Goal: Task Accomplishment & Management: Manage account settings

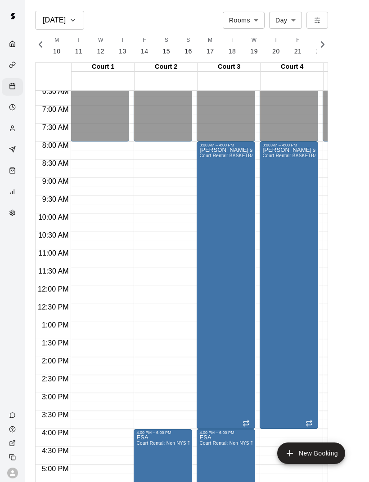
scroll to position [235, 0]
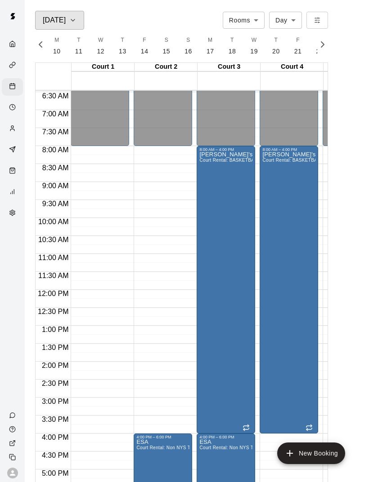
click at [74, 11] on button "[DATE]" at bounding box center [59, 20] width 49 height 19
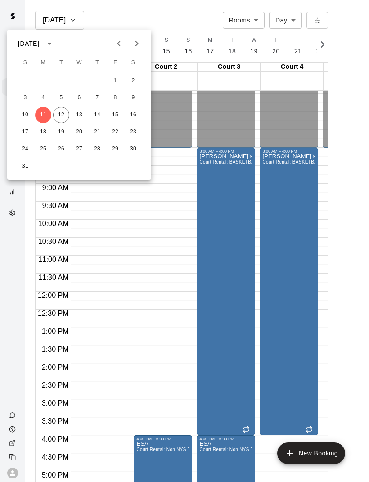
scroll to position [230, 0]
click at [45, 105] on button "4" at bounding box center [43, 98] width 16 height 16
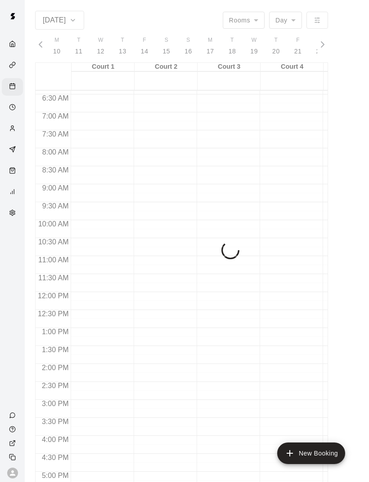
click at [59, 115] on span "7:00 AM" at bounding box center [55, 116] width 31 height 8
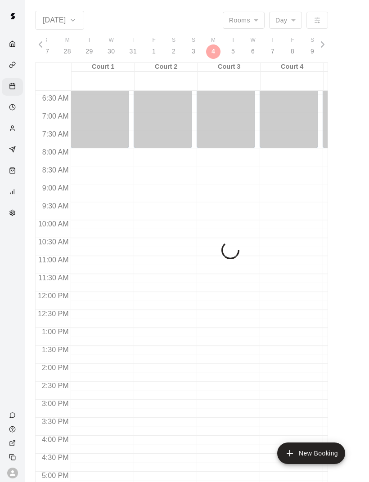
click at [67, 18] on div "[DATE] Rooms ***** ​ Day *** ​ M 10 T 11 W 12 T 13 F 14 S 15 S 16 M 17 T 18 W 1…" at bounding box center [181, 252] width 293 height 482
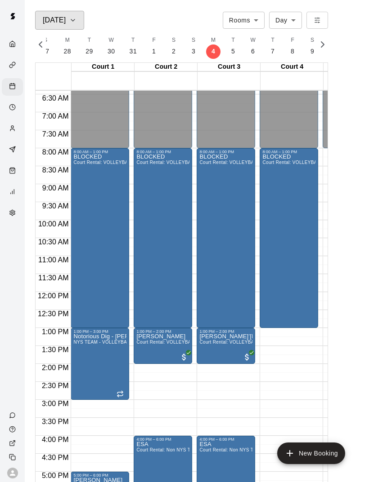
click at [63, 17] on div "[DATE]" at bounding box center [60, 20] width 34 height 13
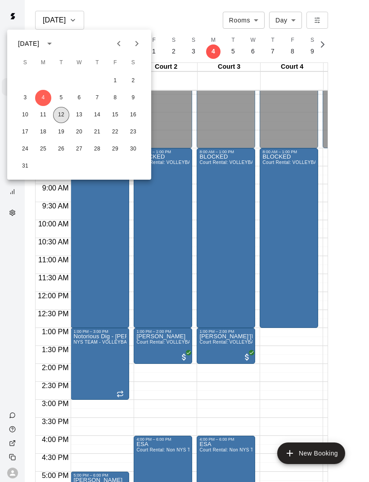
click at [59, 109] on button "12" at bounding box center [61, 115] width 16 height 16
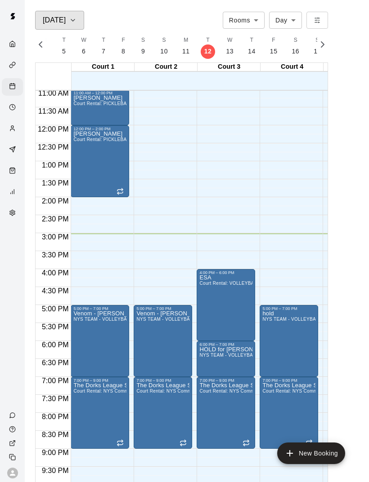
scroll to position [0, 0]
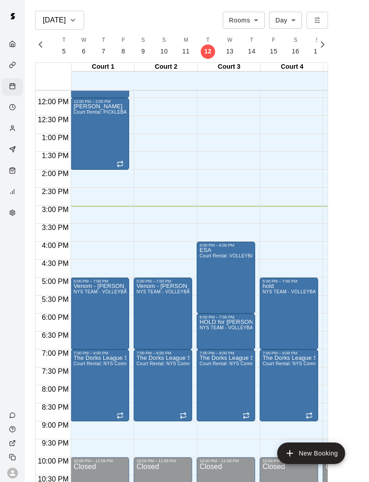
click at [241, 337] on div at bounding box center [184, 241] width 369 height 482
click at [293, 264] on div "12:00 AM – 8:00 AM Closed 5:00 PM – 7:00 PM hold NYS TEAM - VOLLEYBALL (After 3…" at bounding box center [288, 97] width 58 height 863
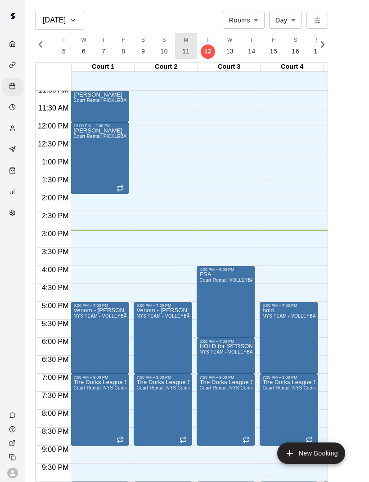
click at [186, 53] on p "11" at bounding box center [186, 51] width 8 height 9
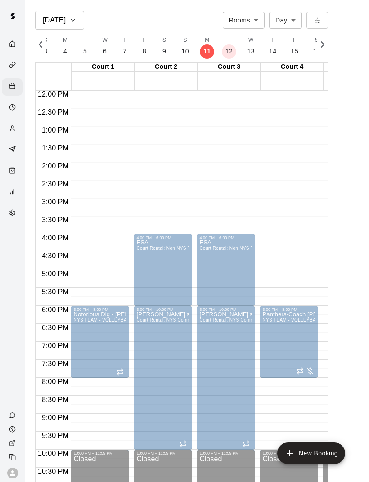
click at [163, 287] on div "ESA Court Rental: Non NYS Team" at bounding box center [162, 481] width 53 height 482
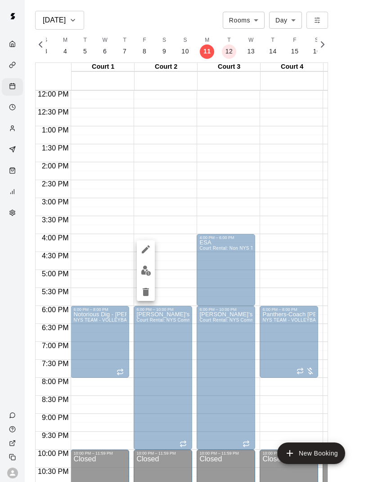
click at [165, 266] on div at bounding box center [184, 241] width 369 height 482
click at [154, 267] on div "ESA Court Rental: Non NYS Team" at bounding box center [162, 481] width 53 height 482
click at [302, 224] on div at bounding box center [184, 241] width 369 height 482
click at [301, 240] on div "12:00 AM – 8:00 AM Closed 6:00 PM – 8:00 PM Panthers-Coach [PERSON_NAME] NYS TE…" at bounding box center [288, 90] width 58 height 863
click at [226, 47] on p "12" at bounding box center [229, 51] width 8 height 9
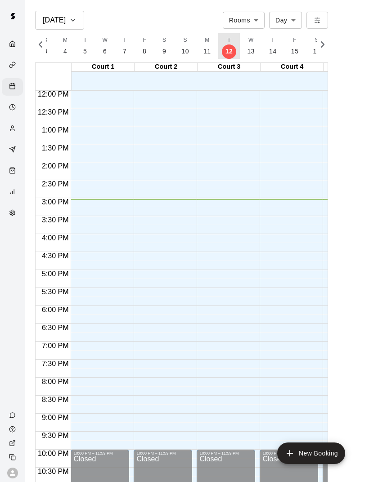
click at [226, 47] on p "12" at bounding box center [229, 51] width 8 height 9
click at [227, 50] on p "12" at bounding box center [229, 51] width 8 height 9
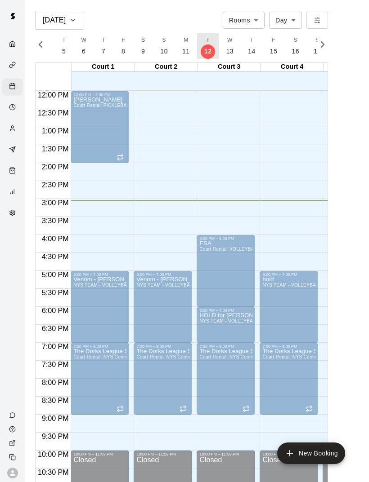
scroll to position [432, 0]
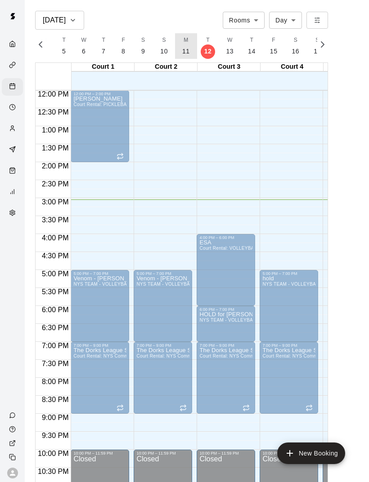
click at [179, 45] on button "M 11" at bounding box center [186, 46] width 22 height 26
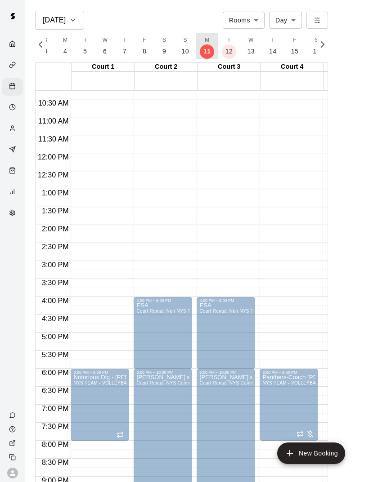
scroll to position [381, 0]
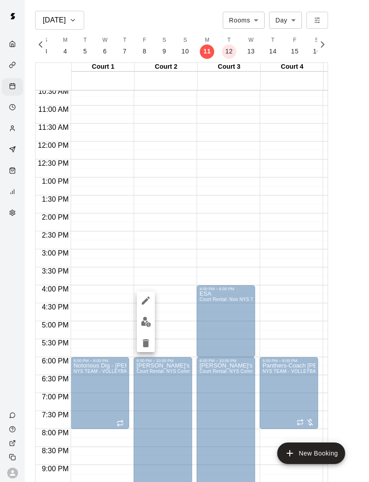
click at [143, 319] on img "edit" at bounding box center [146, 322] width 10 height 10
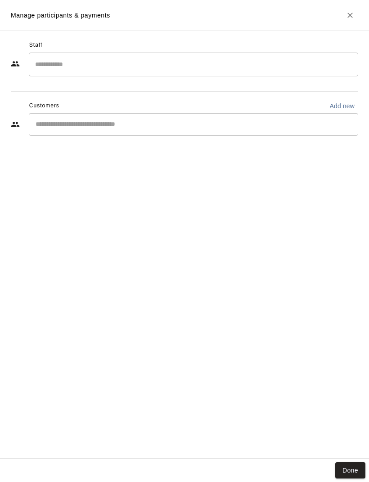
click at [353, 4] on h2 "Manage participants & payments" at bounding box center [184, 15] width 369 height 31
click at [353, 11] on icon "Close" at bounding box center [349, 15] width 9 height 9
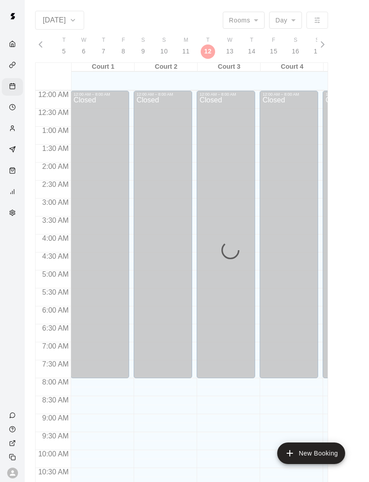
scroll to position [405, 0]
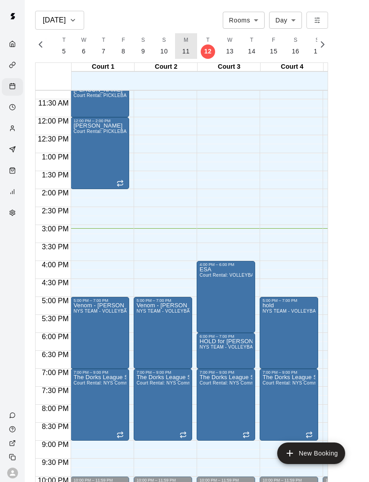
click at [183, 45] on button "M 11" at bounding box center [186, 46] width 22 height 26
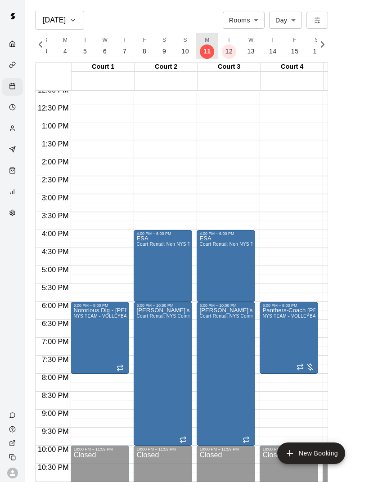
scroll to position [432, 0]
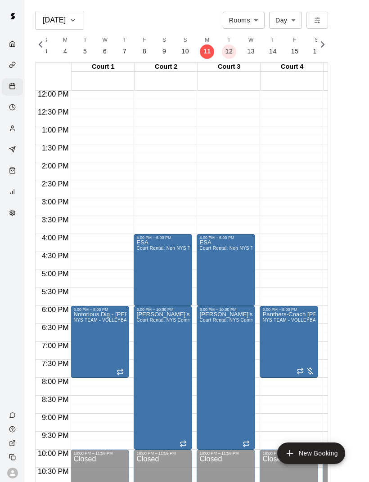
click at [86, 339] on img "edit" at bounding box center [83, 343] width 10 height 10
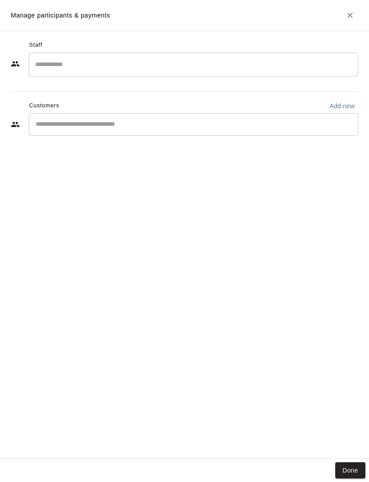
click at [367, 456] on div "Staff ​ Customers Add new ​" at bounding box center [184, 245] width 369 height 428
click at [355, 469] on button "Done" at bounding box center [350, 471] width 30 height 17
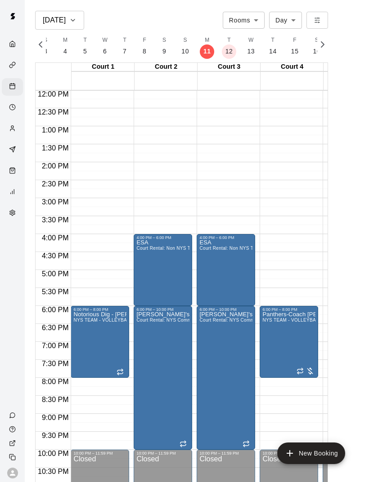
click at [143, 341] on img "edit" at bounding box center [146, 343] width 10 height 10
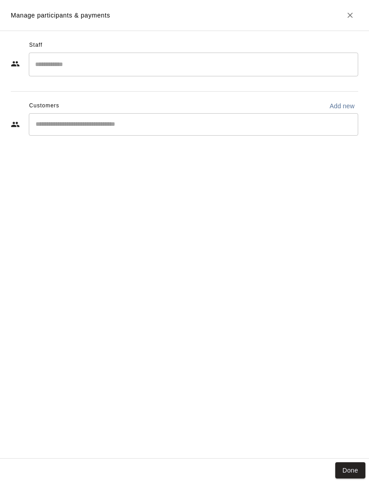
click at [353, 465] on button "Done" at bounding box center [350, 471] width 30 height 17
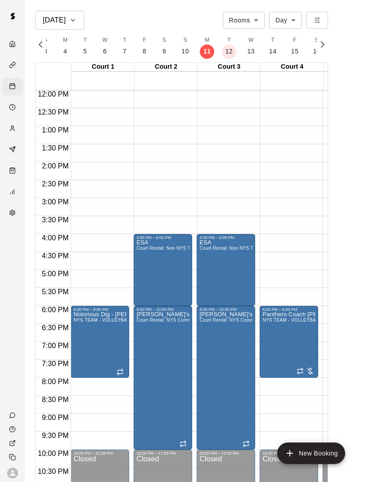
click at [274, 330] on button "edit" at bounding box center [272, 321] width 18 height 18
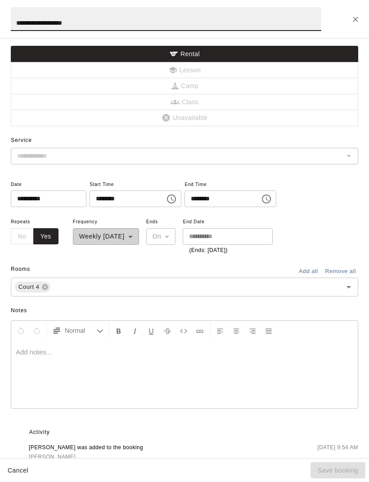
type input "**********"
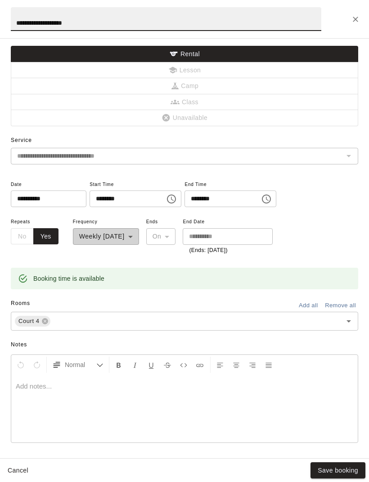
click at [350, 7] on div "**********" at bounding box center [184, 19] width 369 height 38
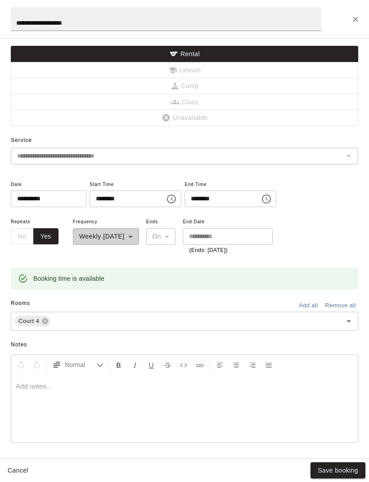
click at [355, 12] on button "Close" at bounding box center [355, 19] width 16 height 16
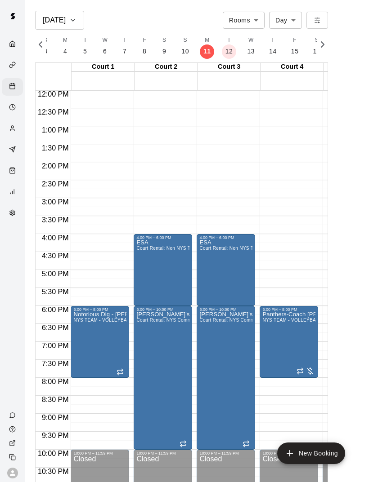
click at [354, 12] on main "Aug 11 Rooms ***** ​ Day *** ​ M 10 T 11 W 12 T 13 F 14 S 15 S 16 M 17 T 18 W 1…" at bounding box center [196, 252] width 337 height 482
click at [270, 335] on button "edit" at bounding box center [272, 343] width 18 height 18
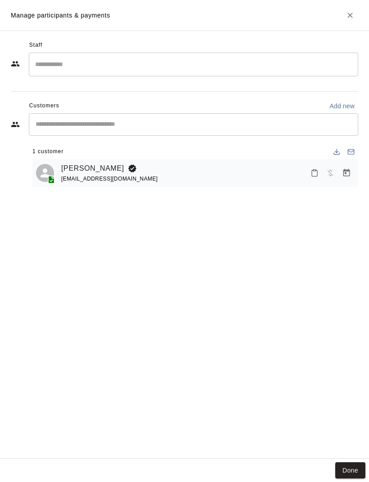
click at [316, 174] on icon "Mark attendance" at bounding box center [314, 173] width 8 height 8
click at [343, 175] on p "Mark attended" at bounding box center [360, 175] width 80 height 9
click at [343, 469] on button "Done" at bounding box center [350, 471] width 30 height 17
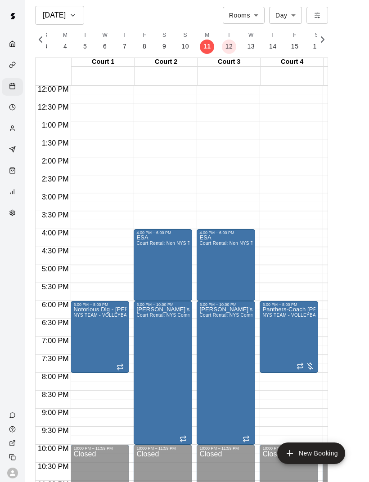
scroll to position [14, 0]
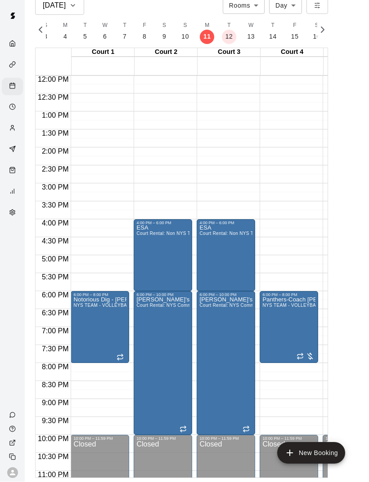
click at [227, 379] on div at bounding box center [184, 241] width 369 height 482
click at [208, 323] on img "edit" at bounding box center [209, 328] width 10 height 10
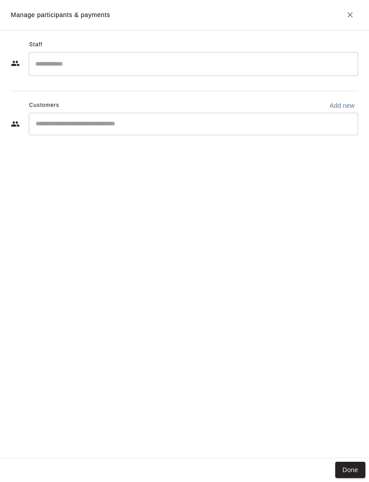
click at [44, 120] on input "Start typing to search customers..." at bounding box center [193, 124] width 321 height 9
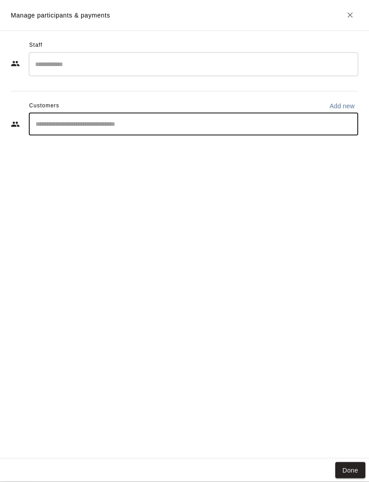
click at [49, 220] on div "Staff ​ Customers Add new ​" at bounding box center [184, 245] width 369 height 428
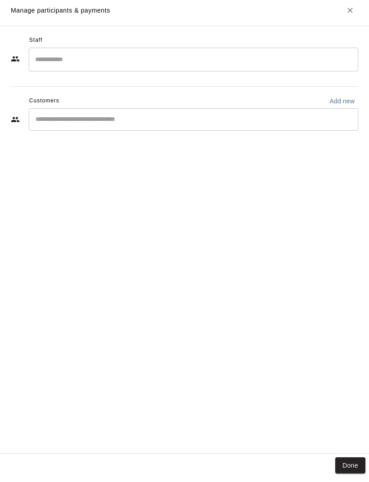
scroll to position [4, 0]
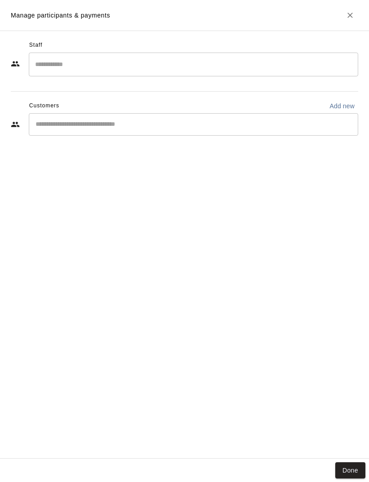
click at [359, 469] on button "Done" at bounding box center [350, 471] width 30 height 17
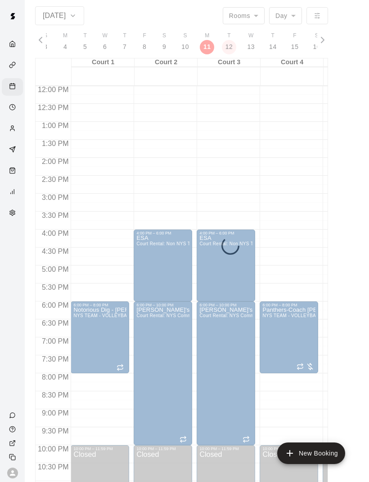
click at [365, 464] on main "Aug 11 Rooms ***** ​ Day *** ​ M 10 T 11 W 12 T 13 F 14 S 15 S 16 M 17 T 18 W 1…" at bounding box center [197, 244] width 344 height 497
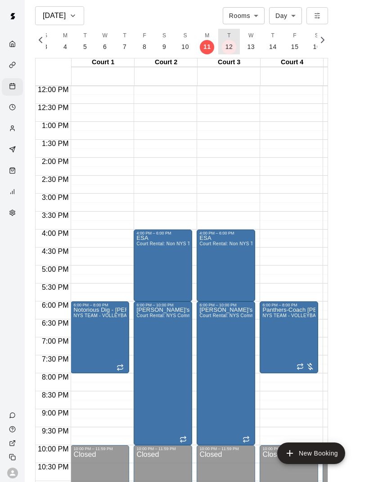
click at [228, 44] on p "12" at bounding box center [229, 46] width 8 height 9
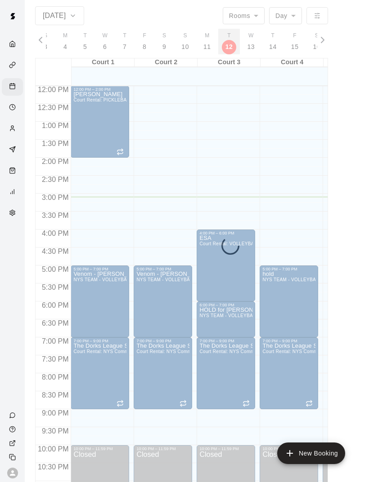
scroll to position [0, 3742]
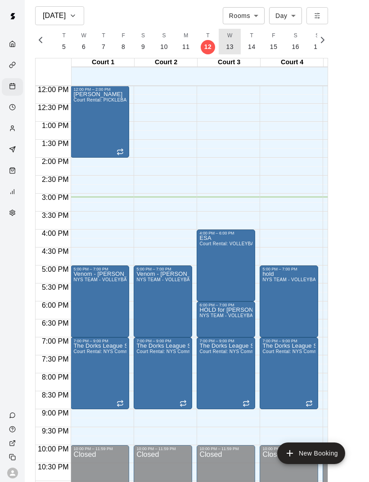
click at [234, 49] on button "W 13" at bounding box center [229, 42] width 22 height 26
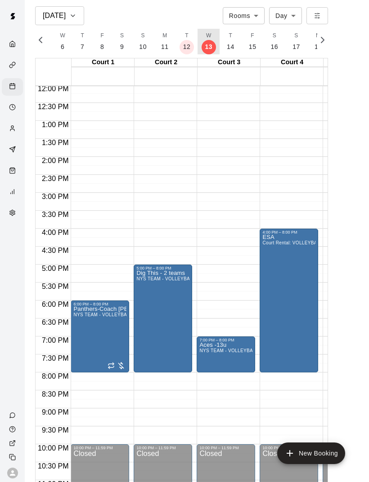
scroll to position [432, 0]
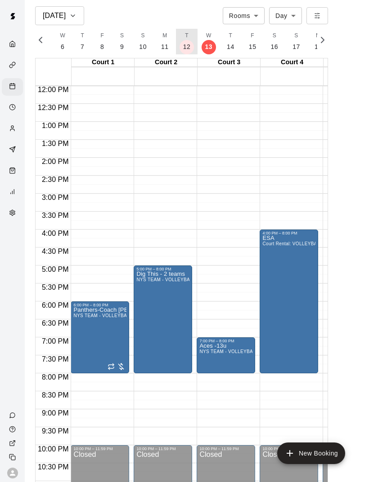
click at [183, 50] on p "12" at bounding box center [187, 46] width 8 height 9
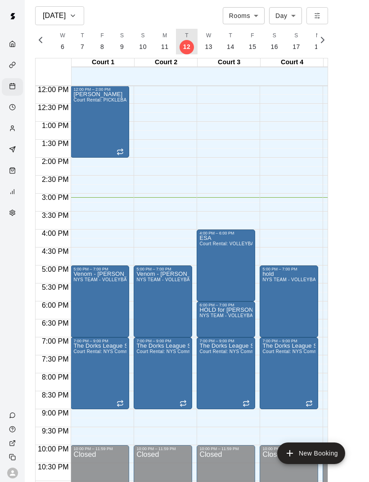
scroll to position [0, 3742]
